Goal: Find contact information: Find contact information

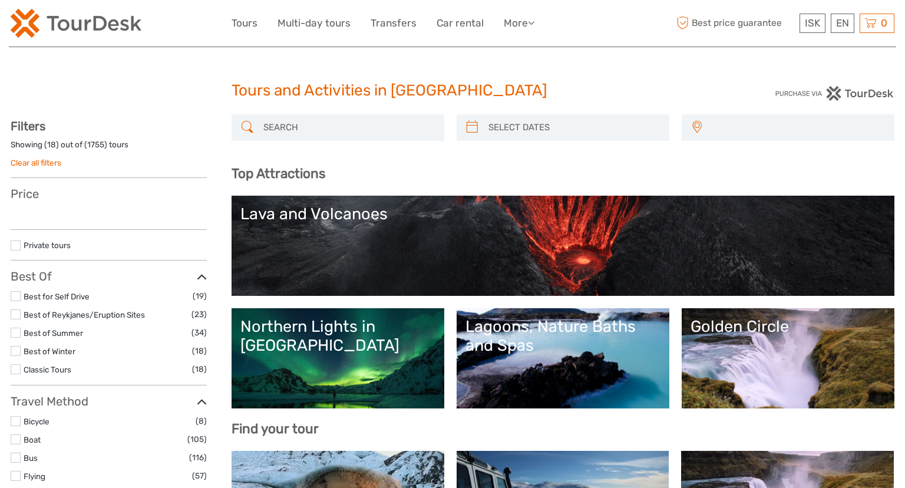
select select
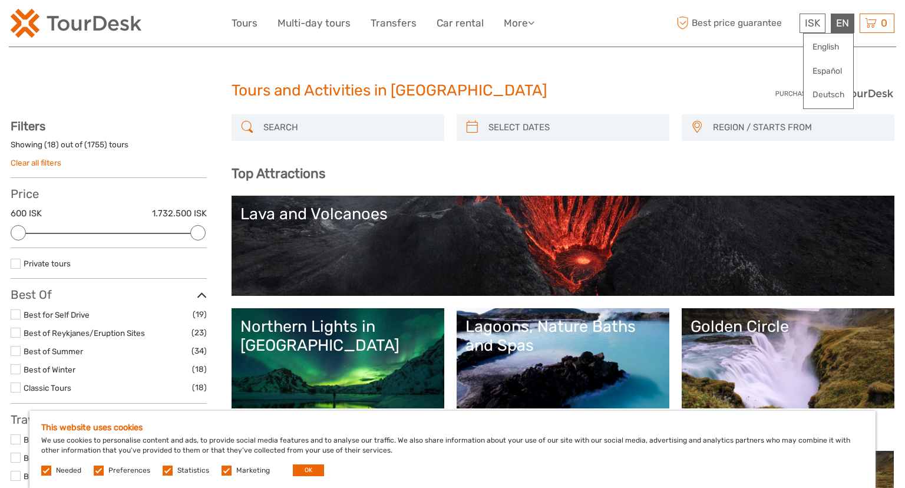
click at [847, 28] on div "EN English Español Deutsch" at bounding box center [843, 23] width 24 height 19
click at [823, 45] on link "English" at bounding box center [829, 47] width 50 height 21
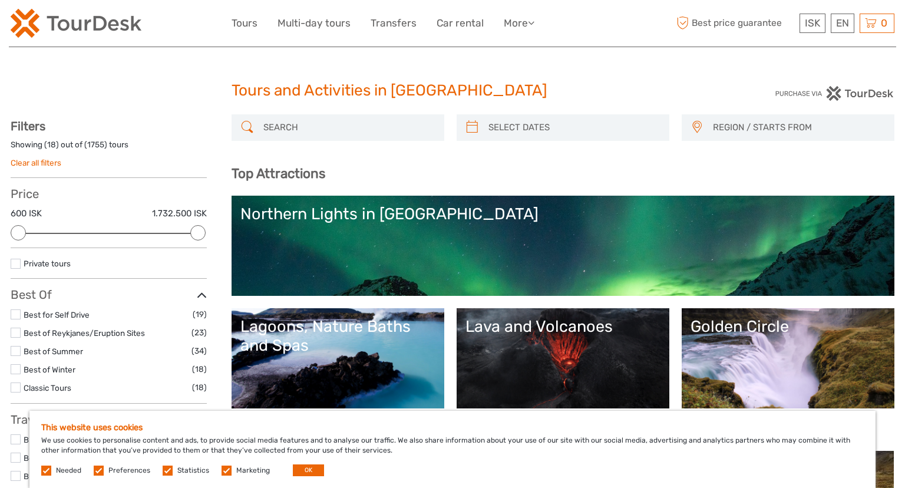
select select
click at [521, 21] on link "More" at bounding box center [519, 23] width 31 height 17
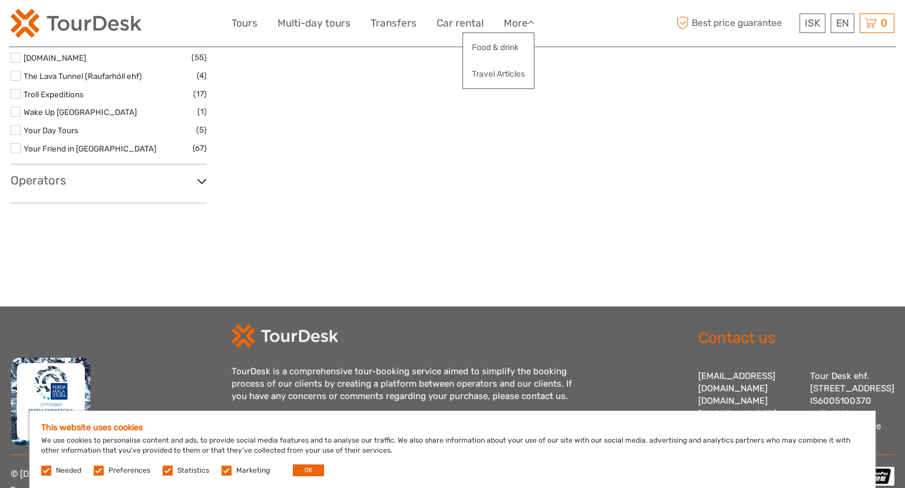
scroll to position [2095, 0]
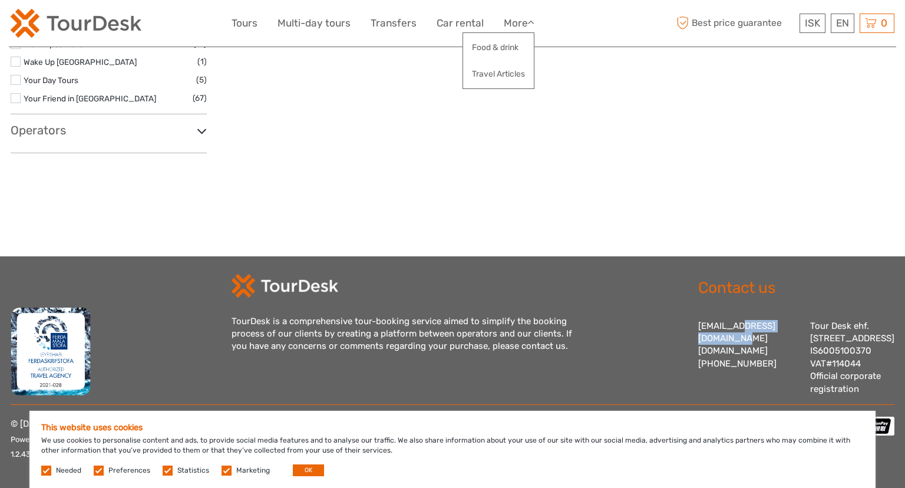
drag, startPoint x: 769, startPoint y: 315, endPoint x: 690, endPoint y: 315, distance: 79.0
click at [690, 315] on div "Contact us info@tourdesk.io tourdesk.com +354 553 4321 Tour Desk ehf. Lækjartor…" at bounding box center [784, 335] width 221 height 122
copy div "[EMAIL_ADDRESS][DOMAIN_NAME]"
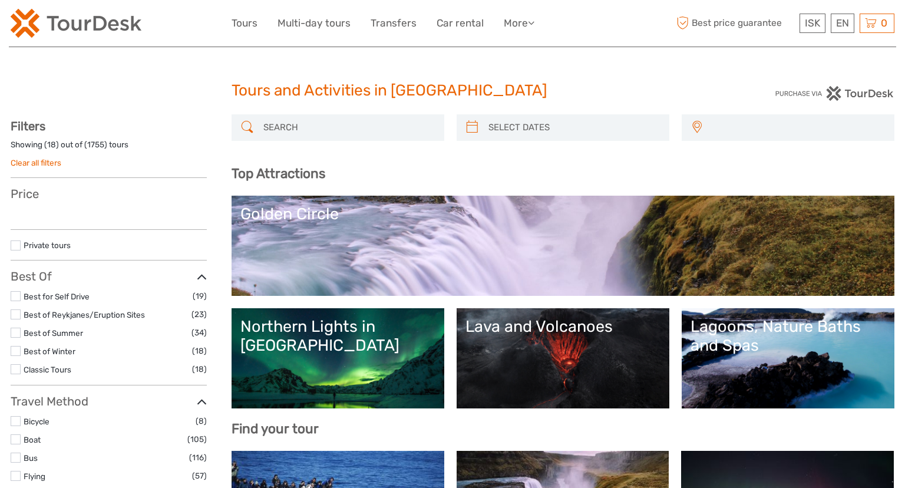
select select
